Goal: Download file/media

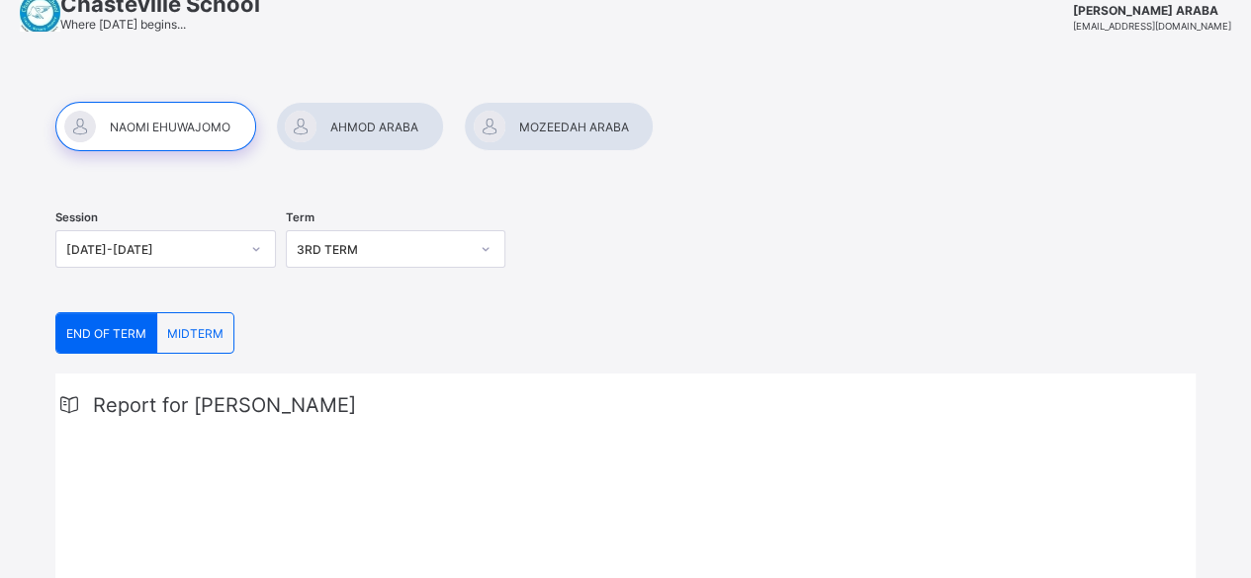
scroll to position [198, 0]
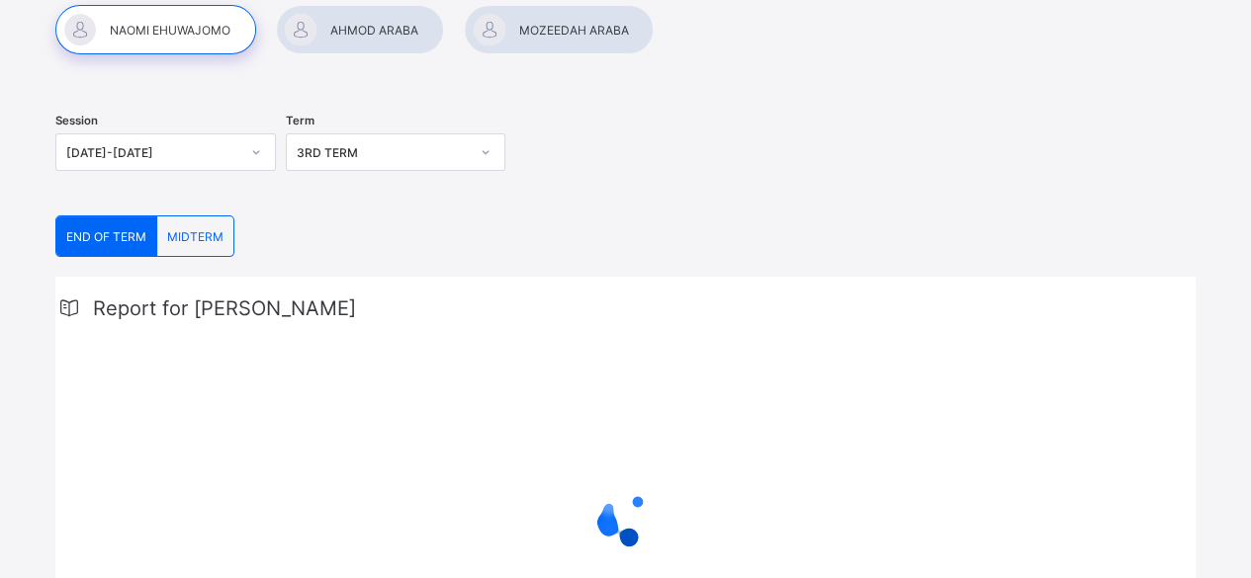
click at [122, 246] on div "END OF TERM" at bounding box center [106, 237] width 101 height 40
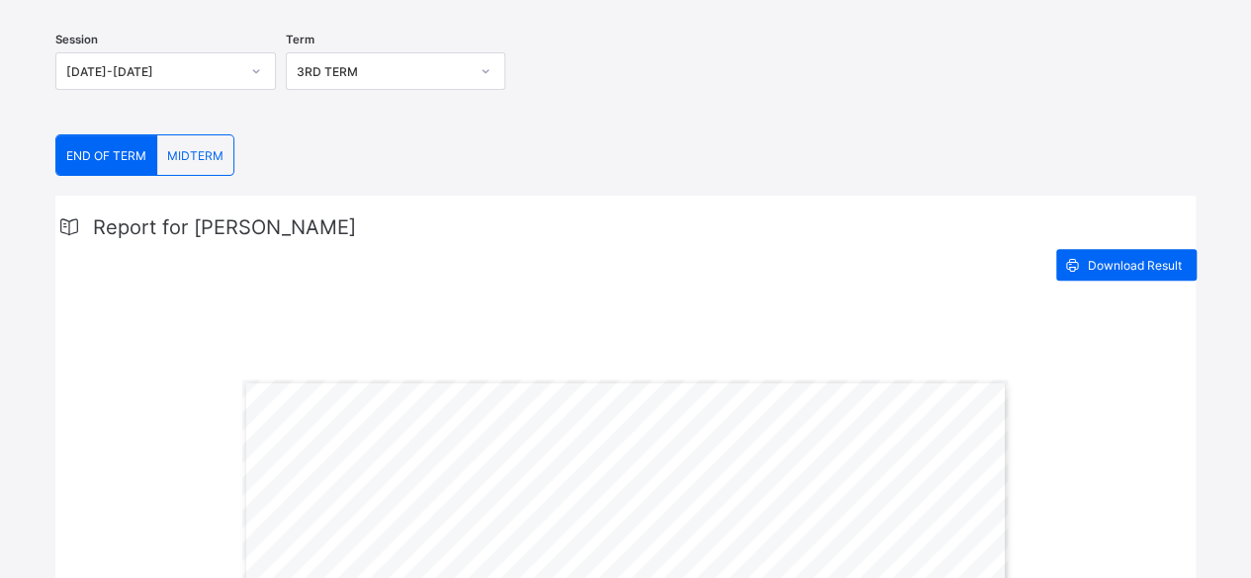
scroll to position [99, 0]
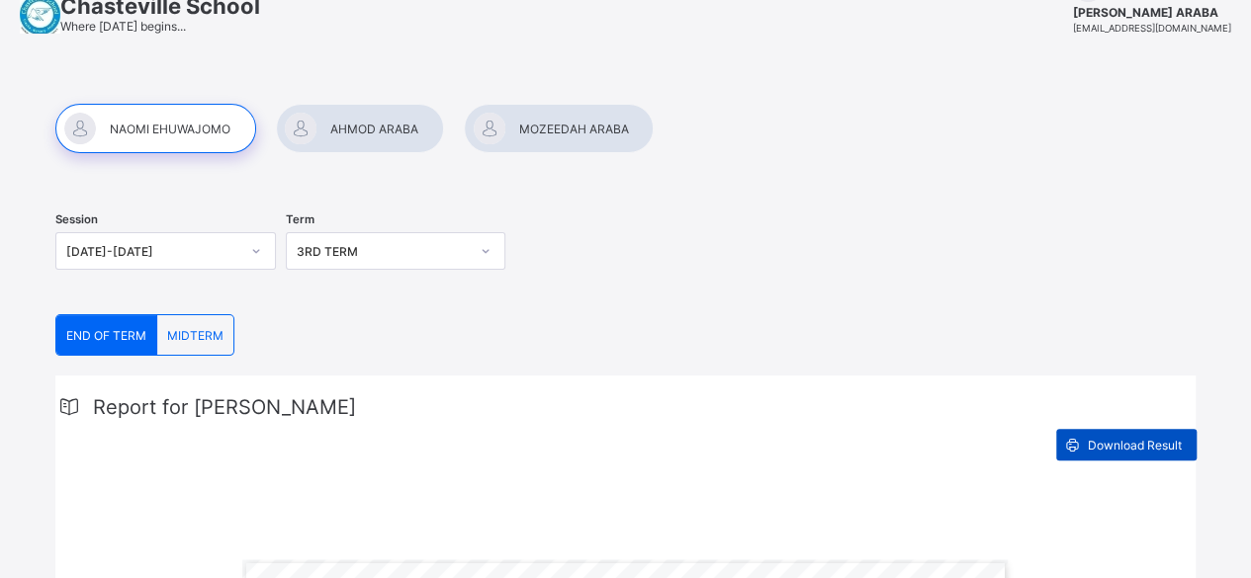
click at [1155, 445] on span "Download Result" at bounding box center [1135, 445] width 94 height 15
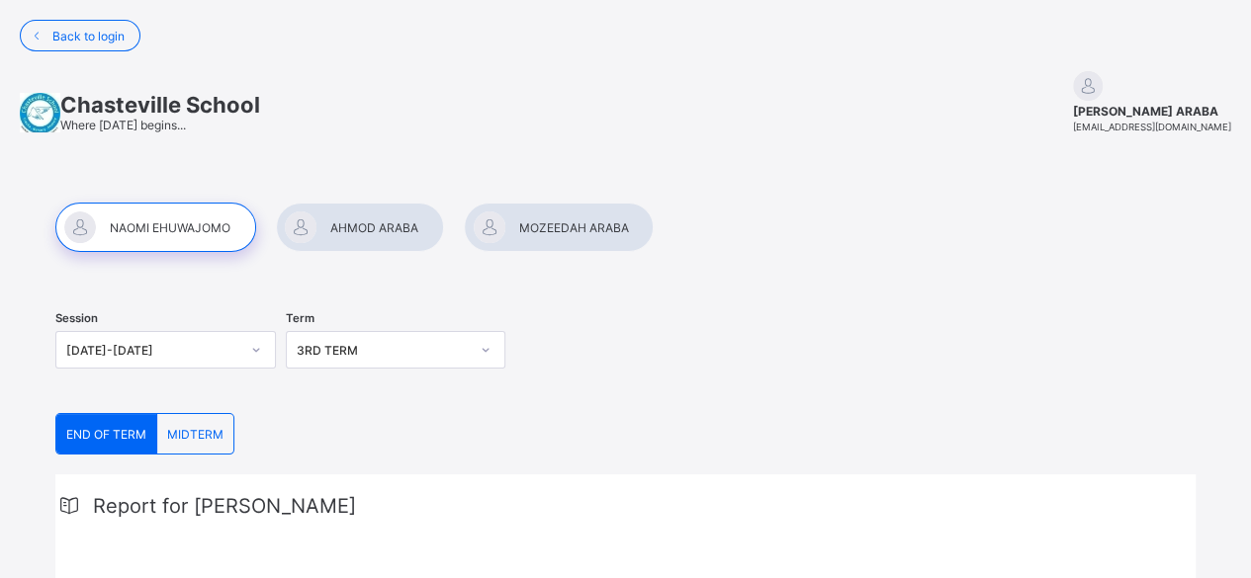
click at [536, 222] on div at bounding box center [559, 227] width 190 height 49
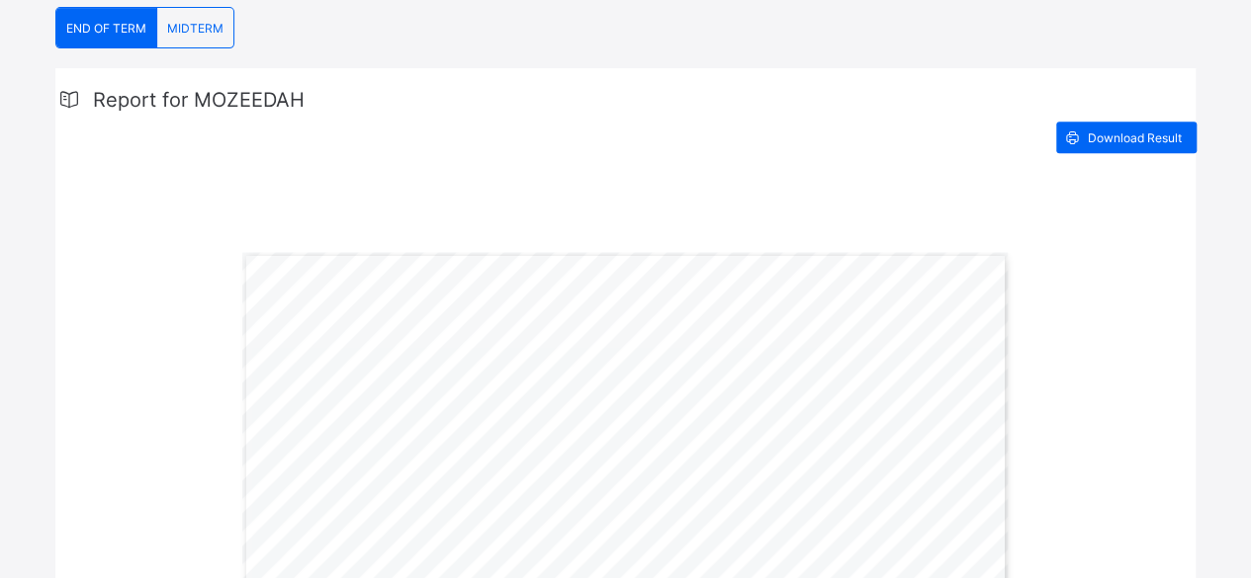
scroll to position [297, 0]
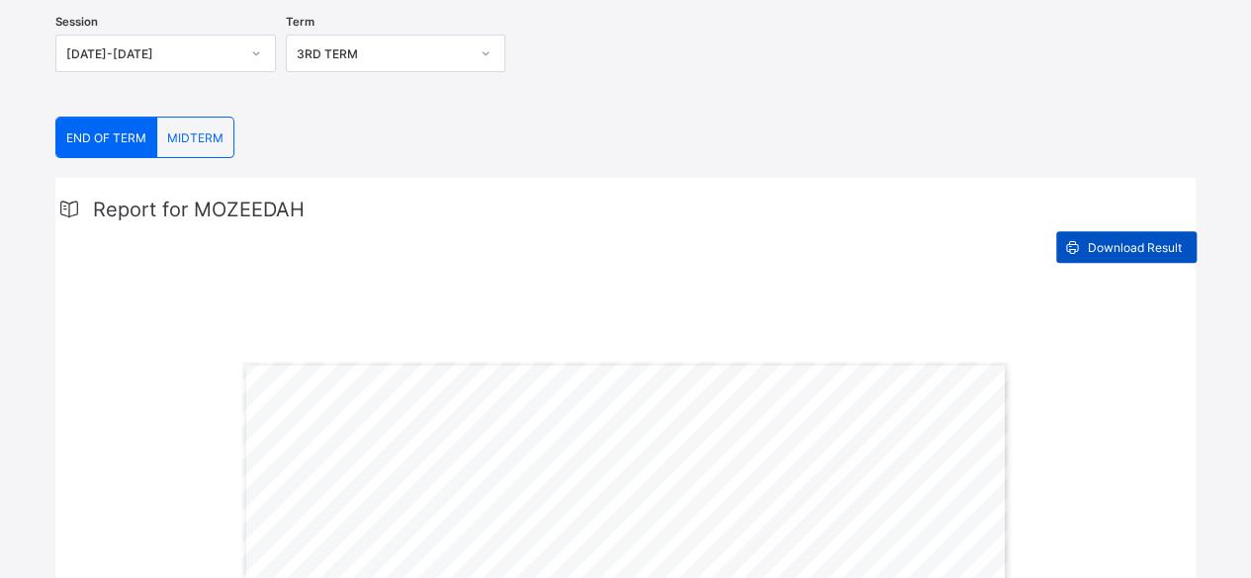
click at [1117, 256] on div "Download Result" at bounding box center [1126, 247] width 140 height 32
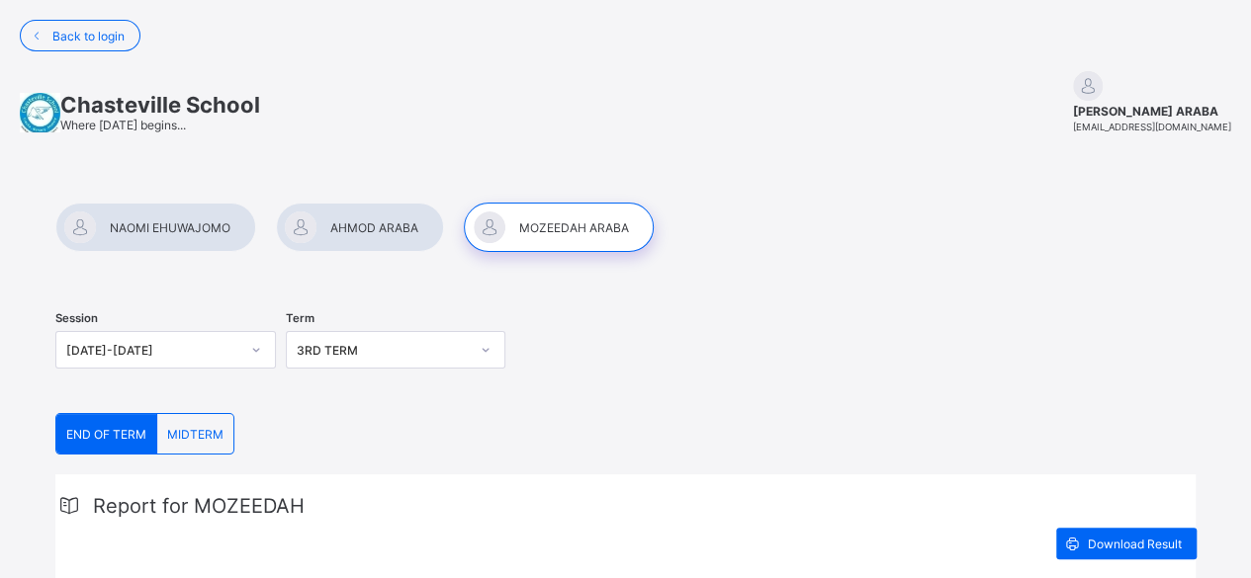
click at [366, 226] on div at bounding box center [360, 227] width 168 height 49
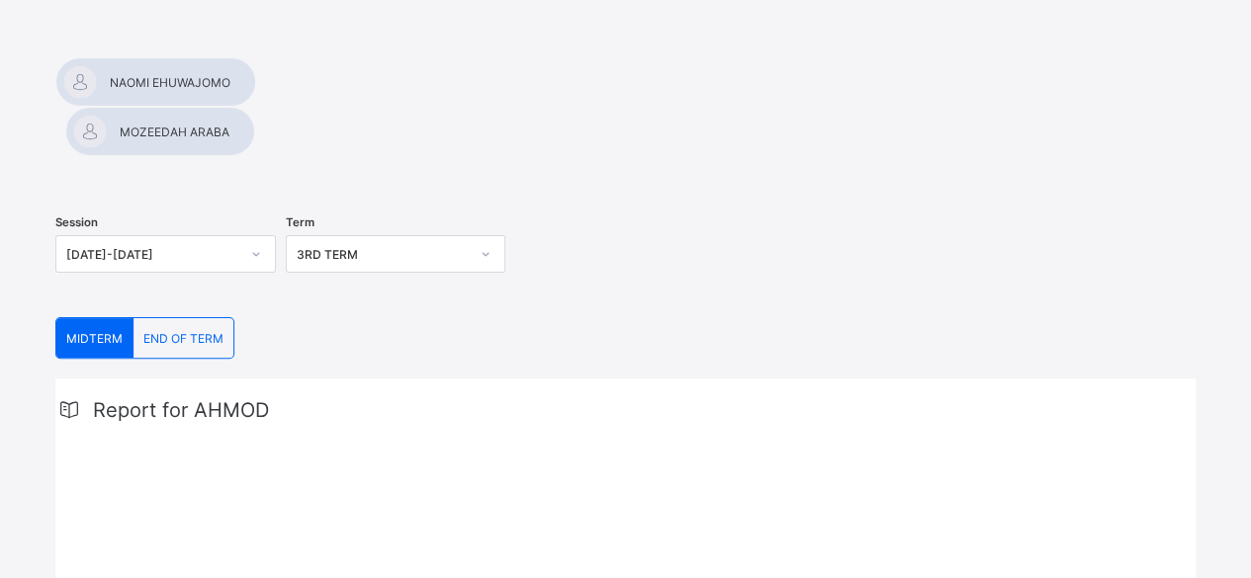
scroll to position [198, 0]
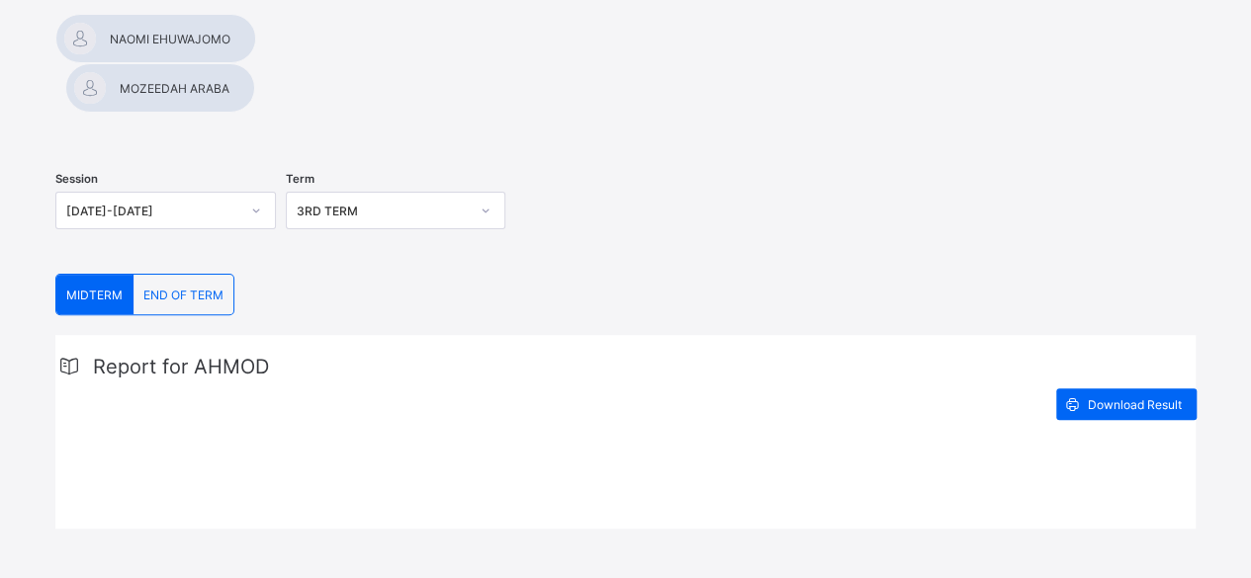
click at [163, 288] on span "END OF TERM" at bounding box center [183, 295] width 80 height 15
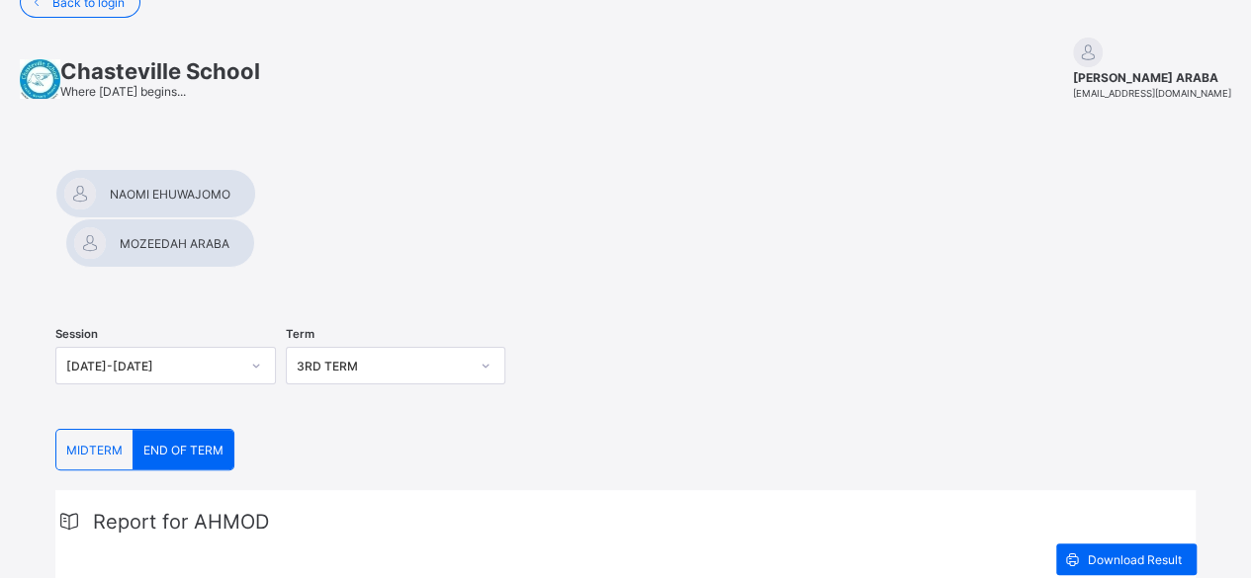
scroll to position [32, 0]
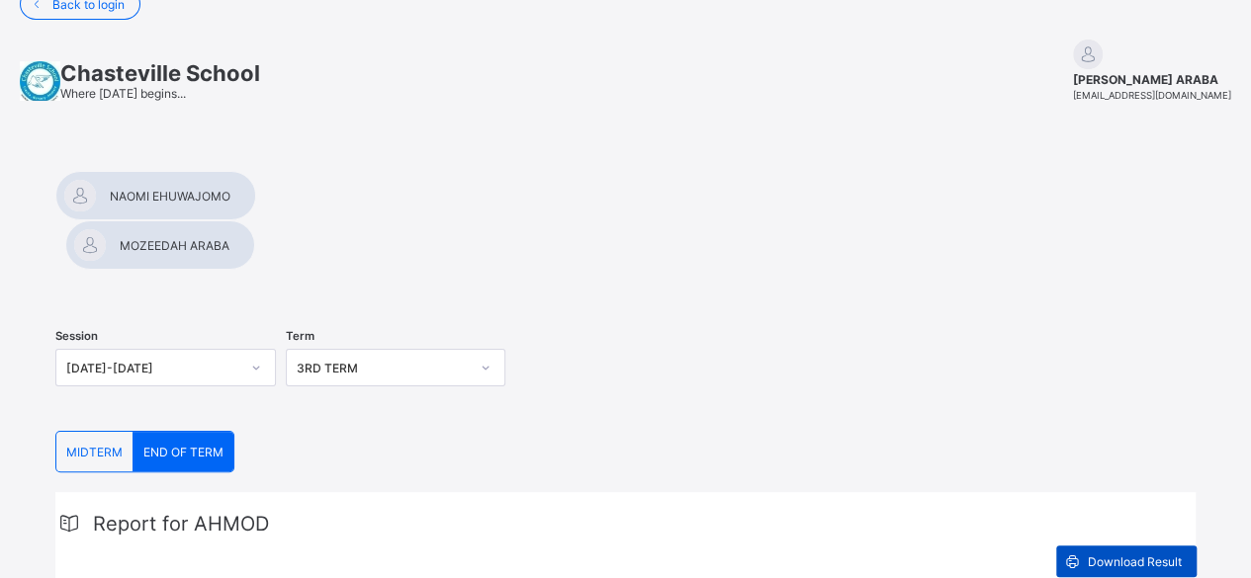
click at [1125, 555] on span "Download Result" at bounding box center [1135, 562] width 94 height 15
